Goal: Task Accomplishment & Management: Use online tool/utility

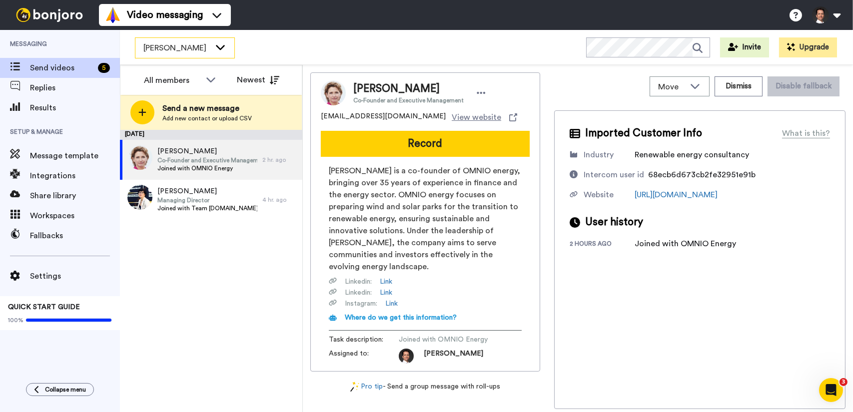
click at [213, 51] on div "[PERSON_NAME]" at bounding box center [184, 48] width 99 height 20
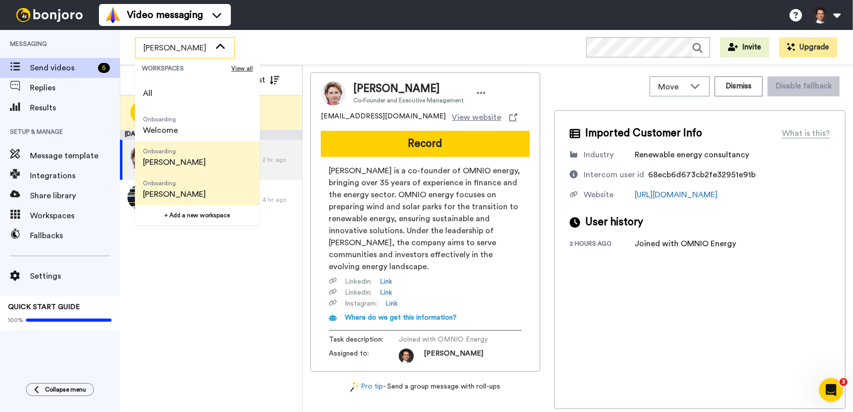
click at [206, 186] on li "Onboarding [PERSON_NAME]" at bounding box center [197, 189] width 125 height 32
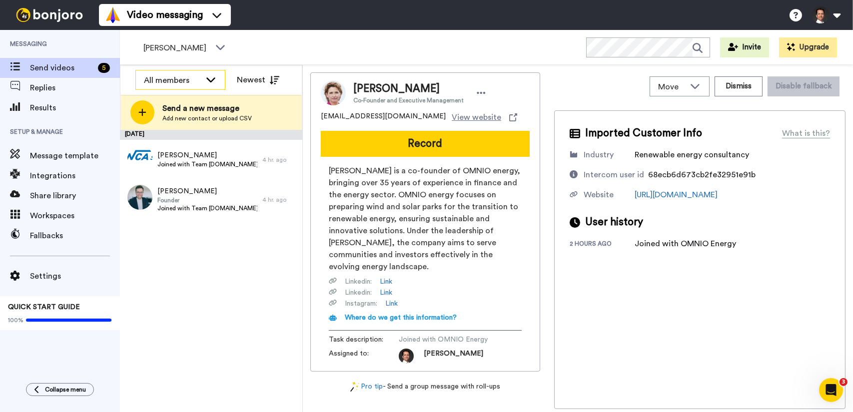
click at [210, 81] on icon at bounding box center [210, 79] width 9 height 5
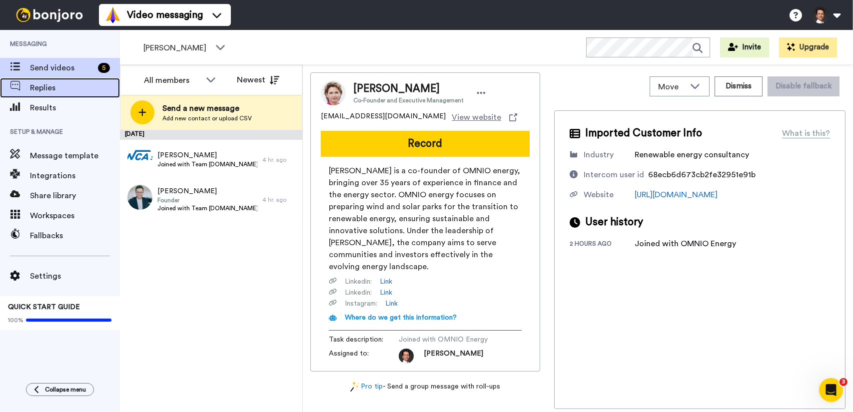
click at [62, 88] on span "Replies" at bounding box center [75, 88] width 90 height 12
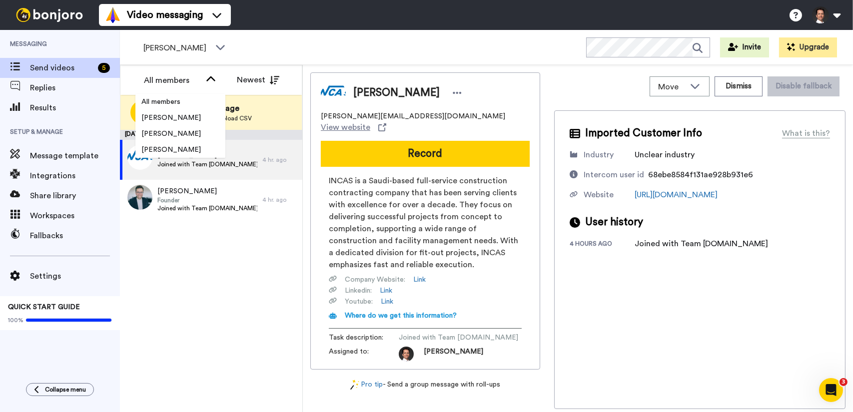
click at [295, 42] on div "[PERSON_NAME] WORKSPACES View all All Onboarding Welcome Onboarding [PERSON_NAM…" at bounding box center [486, 47] width 733 height 35
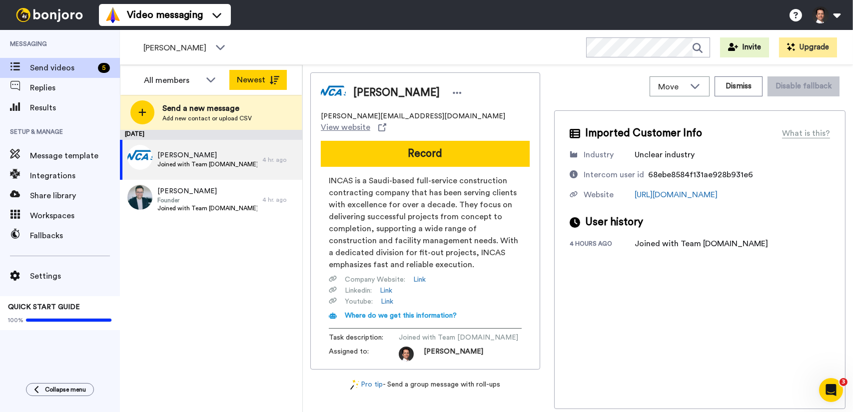
click at [281, 85] on button "Newest" at bounding box center [257, 80] width 57 height 20
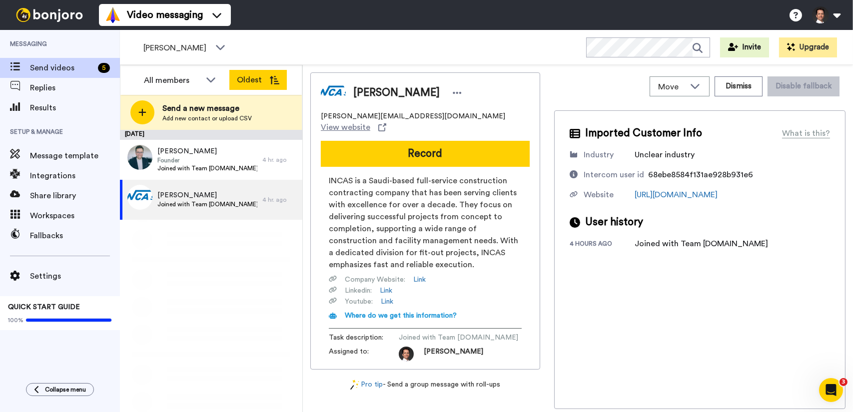
click at [278, 85] on button "Oldest" at bounding box center [257, 80] width 57 height 20
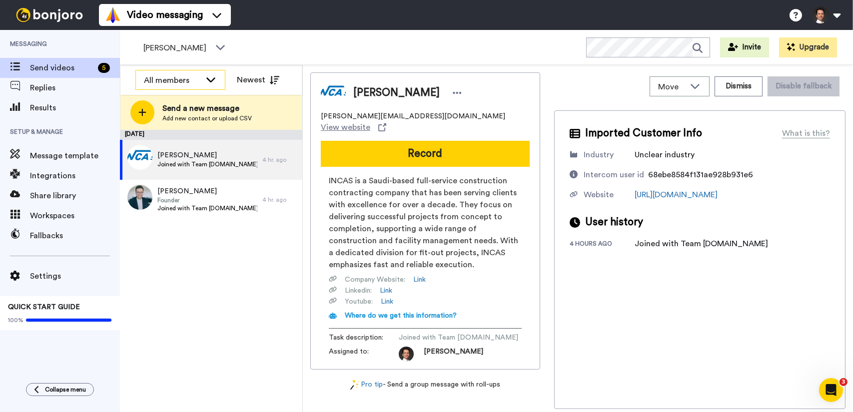
click at [216, 85] on div "All members" at bounding box center [180, 80] width 89 height 20
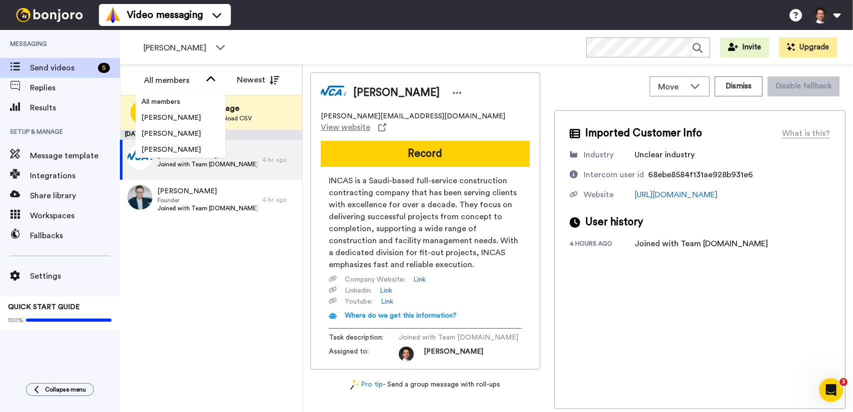
click at [297, 55] on div "[PERSON_NAME] WORKSPACES View all All Onboarding Welcome Onboarding [PERSON_NAM…" at bounding box center [486, 47] width 733 height 35
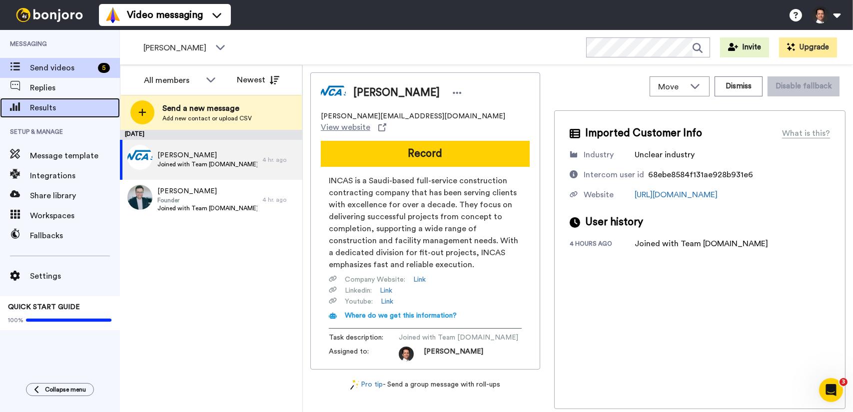
click at [62, 112] on span "Results" at bounding box center [75, 108] width 90 height 12
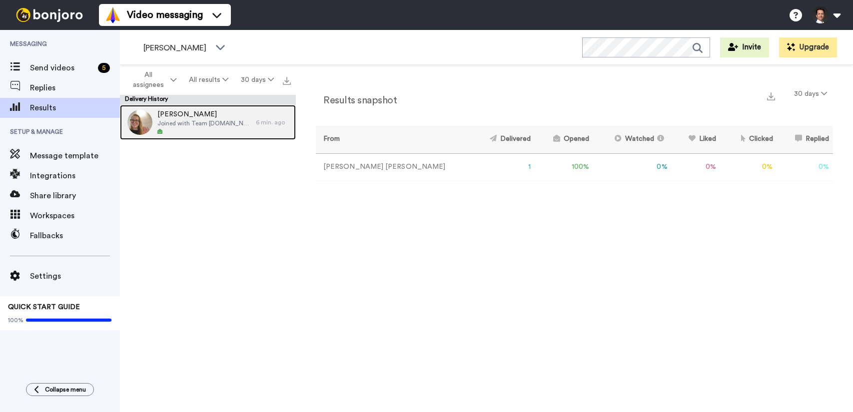
drag, startPoint x: 0, startPoint y: 0, endPoint x: 216, endPoint y: 138, distance: 256.4
click at [211, 121] on span "Joined with Team students.uniroma2.eu" at bounding box center [203, 123] width 93 height 8
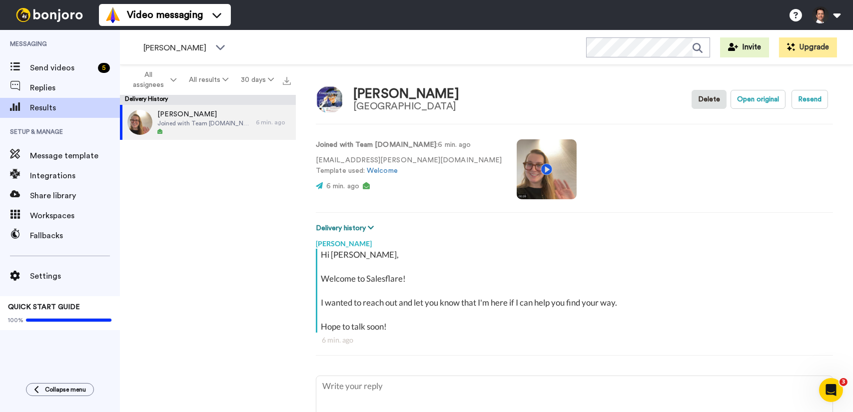
click at [364, 226] on button "Delivery history" at bounding box center [346, 228] width 61 height 11
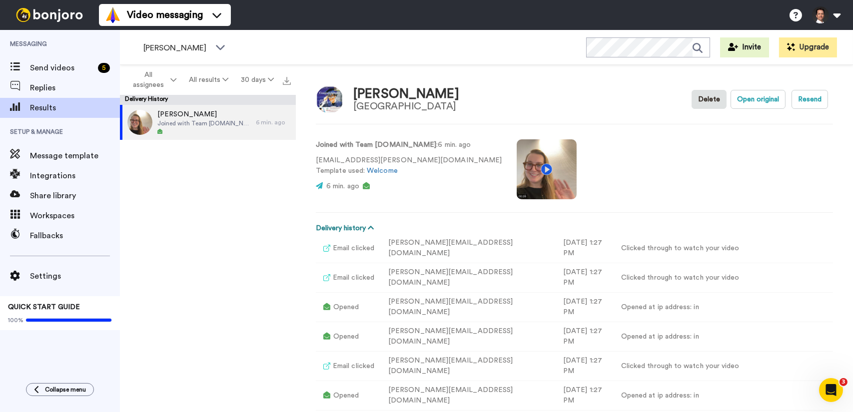
click at [368, 227] on icon at bounding box center [371, 227] width 6 height 7
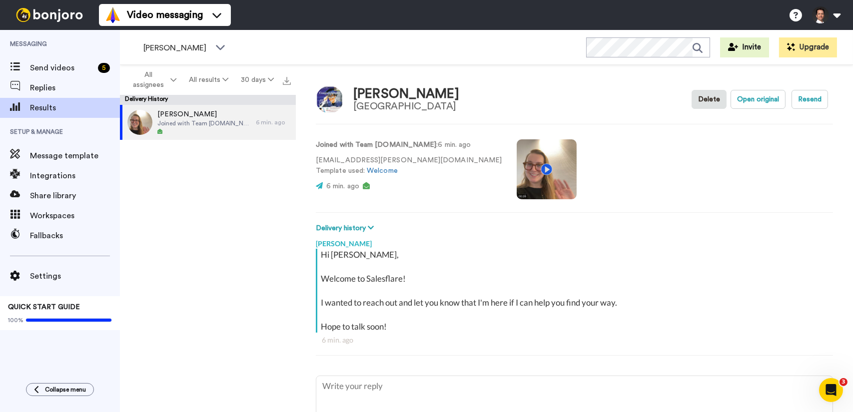
drag, startPoint x: 730, startPoint y: 102, endPoint x: 772, endPoint y: 120, distance: 45.9
click at [774, 121] on div "Letizia Cerasaro Università degli Studi di Roma Tor Vergata Delete Open origina…" at bounding box center [574, 241] width 557 height 352
click at [747, 98] on button "Open original" at bounding box center [758, 99] width 55 height 19
type textarea "x"
click at [56, 73] on span "Send videos" at bounding box center [62, 68] width 64 height 12
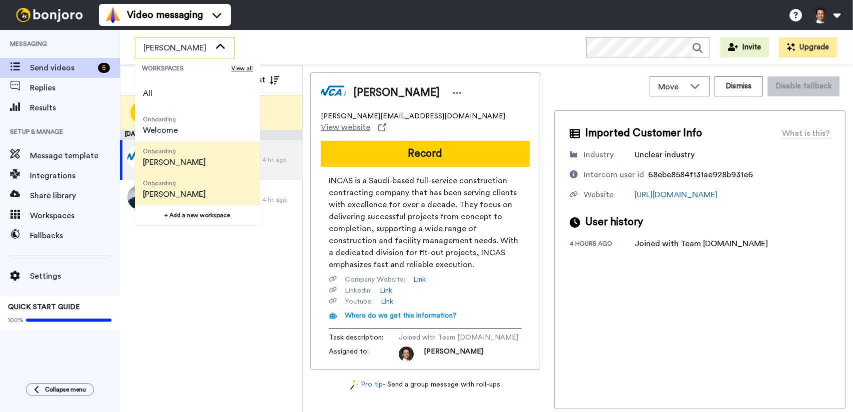
click at [190, 150] on li "Onboarding [PERSON_NAME]" at bounding box center [197, 157] width 125 height 32
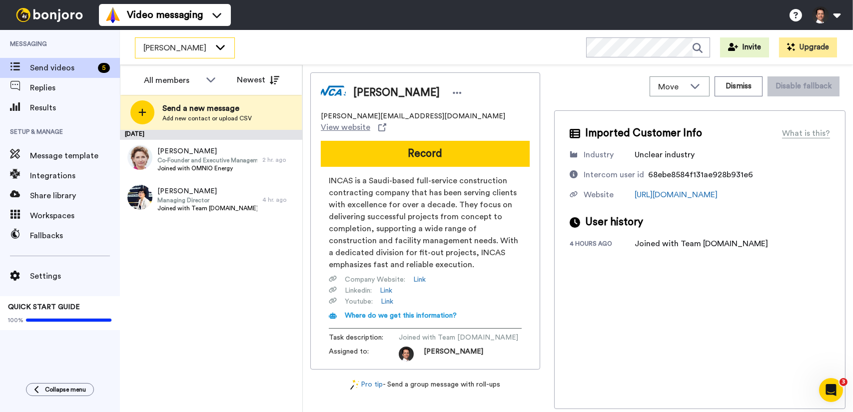
click at [208, 48] on span "[PERSON_NAME]" at bounding box center [176, 48] width 67 height 12
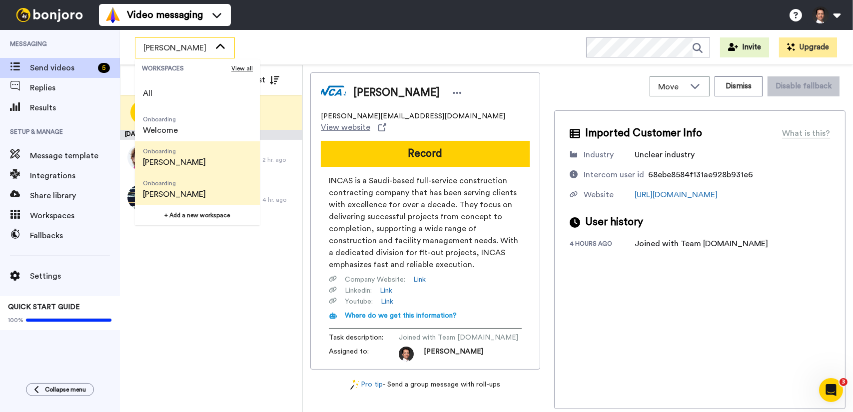
click at [203, 186] on li "Onboarding [PERSON_NAME]" at bounding box center [197, 189] width 125 height 32
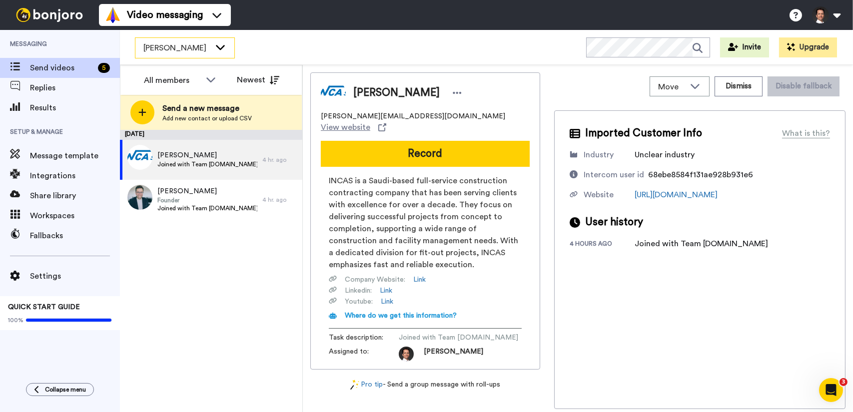
click at [214, 44] on div "[PERSON_NAME]" at bounding box center [184, 48] width 99 height 20
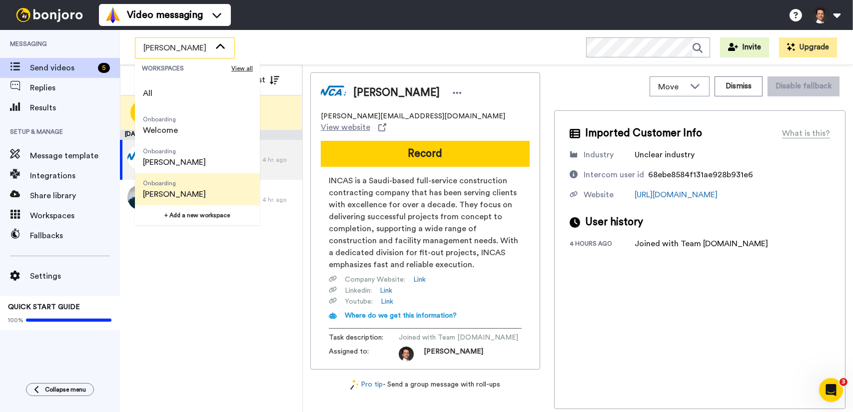
click at [315, 50] on div "[PERSON_NAME] WORKSPACES View all All Onboarding Welcome Onboarding [PERSON_NAM…" at bounding box center [486, 47] width 733 height 35
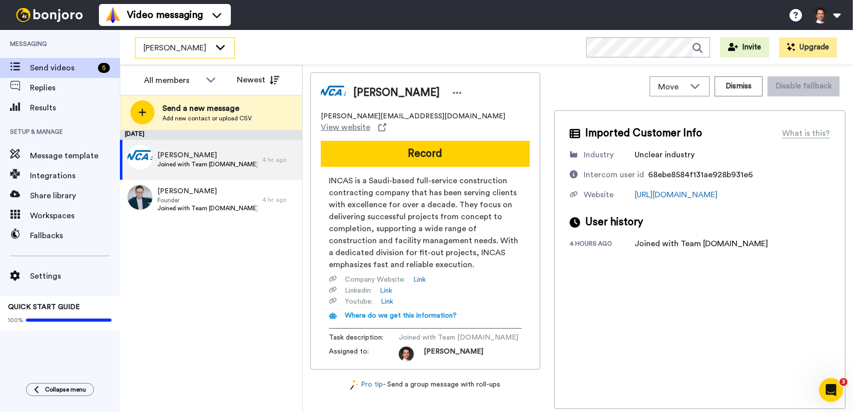
click at [227, 49] on div "[PERSON_NAME]" at bounding box center [184, 48] width 99 height 20
click at [244, 44] on div "[PERSON_NAME] WORKSPACES View all All Onboarding Welcome Onboarding [PERSON_NAM…" at bounding box center [486, 47] width 733 height 35
click at [225, 51] on icon at bounding box center [220, 47] width 12 height 10
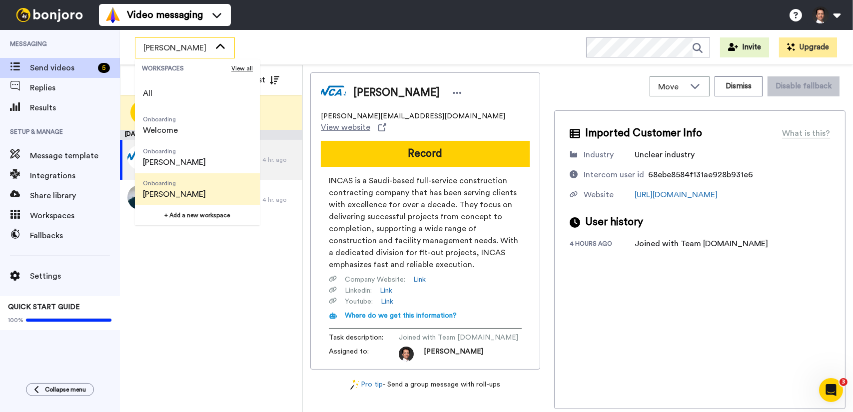
click at [335, 48] on div "[PERSON_NAME] WORKSPACES View all All Onboarding Welcome Onboarding [PERSON_NAM…" at bounding box center [486, 47] width 733 height 35
